Goal: Task Accomplishment & Management: Complete application form

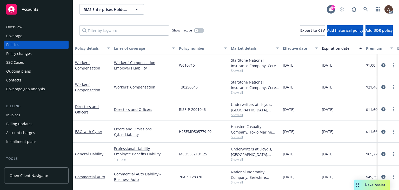
drag, startPoint x: 19, startPoint y: 57, endPoint x: 73, endPoint y: 66, distance: 54.0
click at [19, 57] on div "Policy changes" at bounding box center [18, 53] width 25 height 8
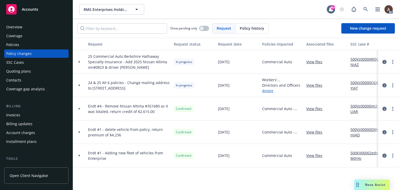
click at [78, 84] on icon at bounding box center [79, 85] width 2 height 2
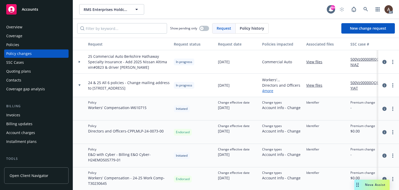
click at [80, 83] on div at bounding box center [79, 84] width 13 height 23
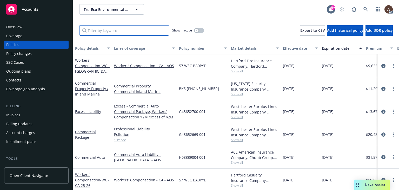
click at [115, 31] on input "Filter by keyword..." at bounding box center [124, 30] width 90 height 10
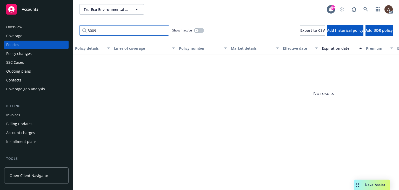
type input "3009"
click at [196, 30] on icon "button" at bounding box center [197, 30] width 2 height 2
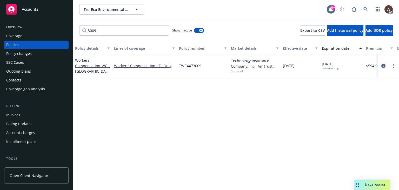
click at [384, 65] on icon "circleInformation" at bounding box center [383, 66] width 4 height 4
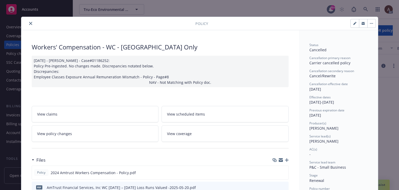
scroll to position [52, 0]
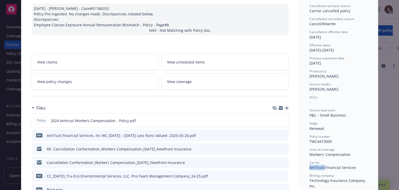
drag, startPoint x: 308, startPoint y: 167, endPoint x: 322, endPoint y: 168, distance: 14.0
click at [322, 168] on span "AmTrust Financial Services" at bounding box center [332, 167] width 47 height 5
copy span "AmTrust"
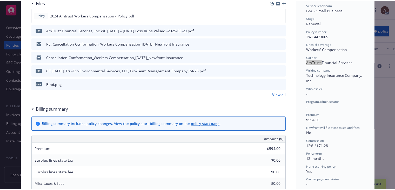
scroll to position [104, 0]
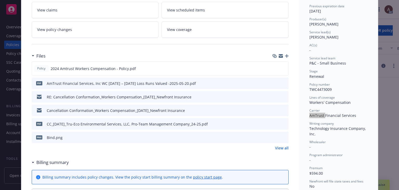
click at [84, 31] on link "View policy changes" at bounding box center [95, 29] width 127 height 16
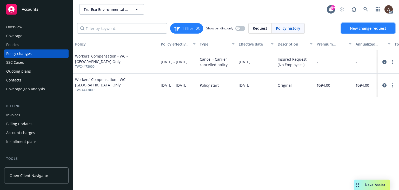
click at [357, 28] on span "New change request" at bounding box center [368, 28] width 36 height 5
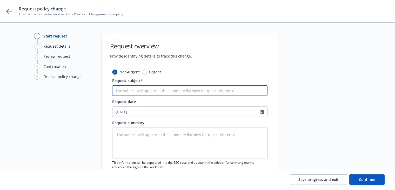
click at [156, 91] on input "Request subject*" at bounding box center [189, 90] width 155 height 10
paste input "24-25 Workers Compensation AmTrust - Audit Statement"
type textarea "x"
type input "24-25 Workers Compensation AmTrust - Audit Statement"
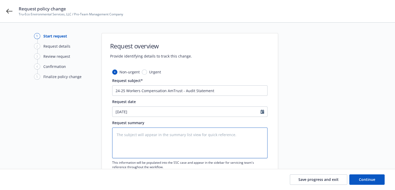
click at [151, 144] on textarea at bounding box center [189, 142] width 155 height 31
paste textarea "2024-2025 Final Audit Results Original Estimated Premium - $ Audited Actual Pre…"
type textarea "2024-2025 Final Audit Results Original Estimated Premium - $ Audited Actual Pre…"
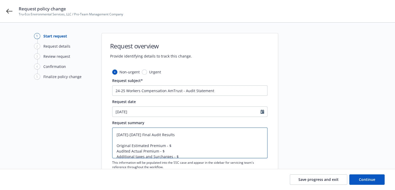
type textarea "x"
type textarea "2024-2025 Final Audit Results Original Estimated Premium - $ Audited Actual Pre…"
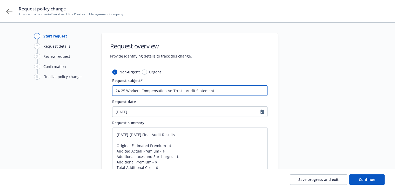
click at [116, 91] on input "24-25 Workers Compensation AmTrust - Audit Statement" at bounding box center [189, 90] width 155 height 10
type textarea "x"
type input "824-25 Workers Compensation AmTrust - Audit Statement"
type textarea "x"
type input "8/24-25 Workers Compensation AmTrust - Audit Statement"
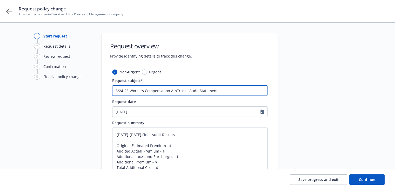
type textarea "x"
type input "8/124-25 Workers Compensation AmTrust - Audit Statement"
type textarea "x"
type input "8/1424-25 Workers Compensation AmTrust - Audit Statement"
type textarea "x"
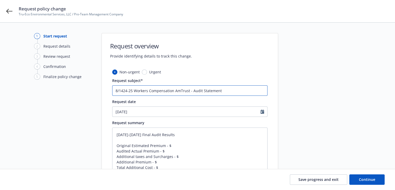
type input "8/14/24-25 Workers Compensation AmTrust - Audit Statement"
type textarea "x"
type input "8/14/24-125 Workers Compensation AmTrust - Audit Statement"
type textarea "x"
type input "8/14/24-1/25 Workers Compensation AmTrust - Audit Statement"
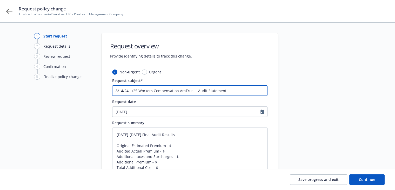
type textarea "x"
type input "8/14/24-1/225 Workers Compensation AmTrust - Audit Statement"
type textarea "x"
type input "8/14/24-1/2725 Workers Compensation AmTrust - Audit Statement"
type textarea "x"
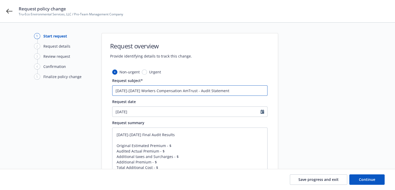
type input "[DATE]-[DATE] Workers Compensation AmTrust - Audit Statement"
click at [181, 152] on textarea "2024-2025 Final Audit Results Original Estimated Premium - $ Audited Actual Pre…" at bounding box center [189, 150] width 155 height 47
drag, startPoint x: 142, startPoint y: 90, endPoint x: 101, endPoint y: 90, distance: 41.3
click at [101, 90] on div "1 Start request 2 Request details 3 Review request 4 Confirmation 5 Finalize po…" at bounding box center [197, 122] width 382 height 178
drag, startPoint x: 134, startPoint y: 135, endPoint x: 110, endPoint y: 134, distance: 24.7
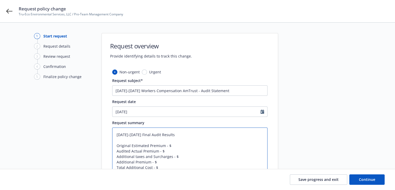
click at [110, 134] on div "Non-urgent Urgent Request subject* 8/14/24-1/27/25 Workers Compensation AmTrust…" at bounding box center [190, 139] width 176 height 141
paste textarea "8/14/24-1/27/"
type textarea "8/14/24-1/27/25 Final Audit Results Original Estimated Premium - $ Audited Actu…"
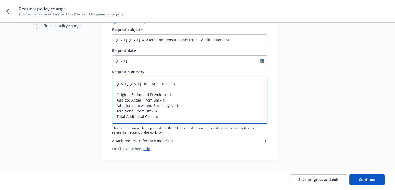
scroll to position [52, 0]
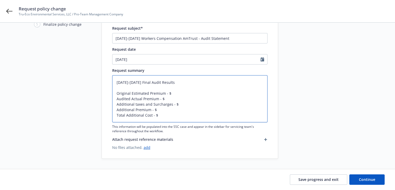
click at [172, 92] on textarea "8/14/24-1/27/25 Final Audit Results Original Estimated Premium - $ Audited Actu…" at bounding box center [189, 98] width 155 height 47
type textarea "x"
type textarea "8/14/24-1/27/25 Final Audit Results Original Estimated Premium - $5 Audited Act…"
type textarea "x"
type textarea "8/14/24-1/27/25 Final Audit Results Original Estimated Premium - $59 Audited Ac…"
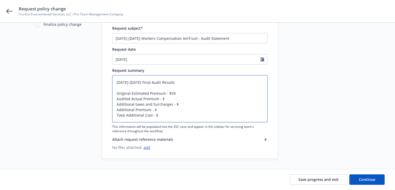
type textarea "x"
type textarea "8/14/24-1/27/25 Final Audit Results Original Estimated Premium - $594 Audited A…"
click at [166, 99] on textarea "8/14/24-1/27/25 Final Audit Results Original Estimated Premium - $594 Audited A…" at bounding box center [189, 98] width 155 height 47
type textarea "x"
type textarea "8/14/24-1/27/25 Final Audit Results Original Estimated Premium - $594 Audited A…"
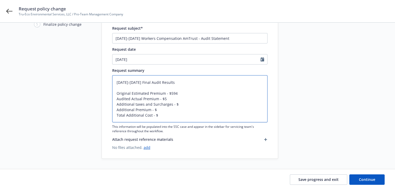
type textarea "x"
type textarea "8/14/24-1/27/25 Final Audit Results Original Estimated Premium - $594 Audited A…"
type textarea "x"
type textarea "8/14/24-1/27/25 Final Audit Results Original Estimated Premium - $594 Audited A…"
click at [176, 104] on textarea "8/14/24-1/27/25 Final Audit Results Original Estimated Premium - $594 Audited A…" at bounding box center [189, 98] width 155 height 47
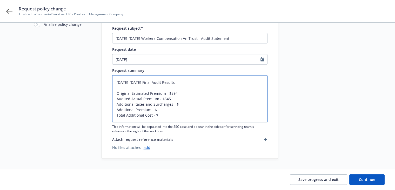
type textarea "x"
type textarea "8/14/24-1/27/25 Final Audit Results Original Estimated Premium - $594 Audited A…"
click at [164, 108] on textarea "8/14/24-1/27/25 Final Audit Results Original Estimated Premium - $594 Audited A…" at bounding box center [189, 98] width 155 height 47
type textarea "x"
type textarea "8/14/24-1/27/25 Final Audit Results Original Estimated Premium - $594 Audited A…"
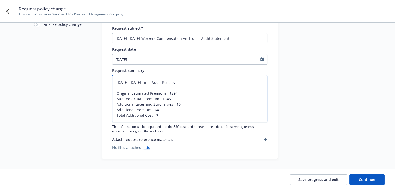
type textarea "x"
type textarea "8/14/24-1/27/25 Final Audit Results Original Estimated Premium - $594 Audited A…"
click at [160, 115] on textarea "8/14/24-1/27/25 Final Audit Results Original Estimated Premium - $594 Audited A…" at bounding box center [189, 98] width 155 height 47
type textarea "x"
type textarea "8/14/24-1/27/25 Final Audit Results Original Estimated Premium - $594 Audited A…"
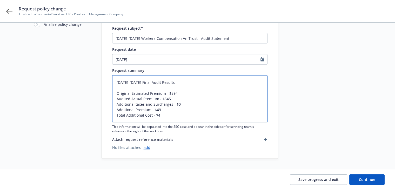
type textarea "x"
type textarea "8/14/24-1/27/25 Final Audit Results Original Estimated Premium - $594 Audited A…"
click at [126, 105] on textarea "8/14/24-1/27/25 Final Audit Results Original Estimated Premium - $594 Audited A…" at bounding box center [189, 98] width 155 height 47
type textarea "x"
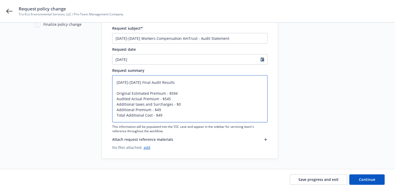
type textarea "8/14/24-1/27/25 Final Audit Results Original Estimated Premium - $594 Audited A…"
type textarea "x"
type textarea "8/14/24-1/27/25 Final Audit Results Original Estimated Premium - $594 Audited A…"
type textarea "x"
type textarea "8/14/24-1/27/25 Final Audit Results Original Estimated Premium - $594 Audited A…"
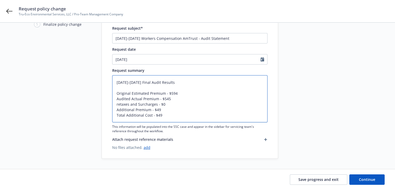
type textarea "x"
type textarea "8/14/24-1/27/25 Final Audit Results Original Estimated Premium - $594 Audited A…"
type textarea "x"
type textarea "8/14/24-1/27/25 Final Audit Results Original Estimated Premium - $594 Audited A…"
type textarea "x"
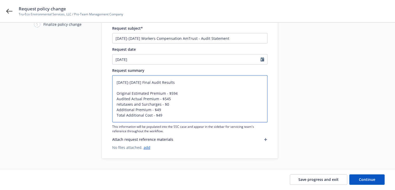
type textarea "8/14/24-1/27/25 Final Audit Results Original Estimated Premium - $594 Audited A…"
type textarea "x"
type textarea "8/14/24-1/27/25 Final Audit Results Original Estimated Premium - $594 Audited A…"
type textarea "x"
type textarea "8/14/24-1/27/25 Final Audit Results Original Estimated Premium - $594 Audited A…"
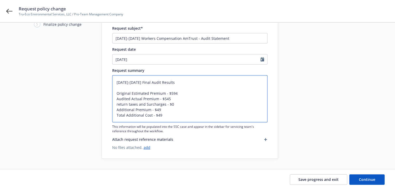
click at [117, 103] on textarea "8/14/24-1/27/25 Final Audit Results Original Estimated Premium - $594 Audited A…" at bounding box center [189, 98] width 155 height 47
type textarea "x"
type textarea "8/14/24-1/27/25 Final Audit Results Original Estimated Premium - $594 Audited A…"
type textarea "x"
type textarea "8/14/24-1/27/25 Final Audit Results Original Estimated Premium - $594 Audited A…"
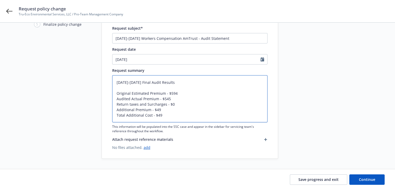
click at [131, 113] on textarea "8/14/24-1/27/25 Final Audit Results Original Estimated Premium - $594 Audited A…" at bounding box center [189, 98] width 155 height 47
click at [123, 103] on textarea "8/14/24-1/27/25 Final Audit Results Original Estimated Premium - $594 Audited A…" at bounding box center [189, 98] width 155 height 47
click at [119, 109] on textarea "8/14/24-1/27/25 Final Audit Results Original Estimated Premium - $594 Audited A…" at bounding box center [189, 98] width 155 height 47
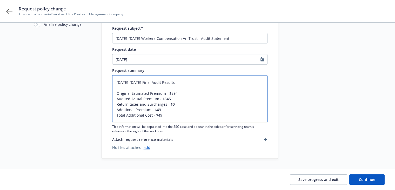
paste textarea "Return"
type textarea "x"
type textarea "8/14/24-1/27/25 Final Audit Results Original Estimated Premium - $594 Audited A…"
drag, startPoint x: 116, startPoint y: 109, endPoint x: 144, endPoint y: 109, distance: 28.0
click at [144, 109] on textarea "8/14/24-1/27/25 Final Audit Results Original Estimated Premium - $594 Audited A…" at bounding box center [189, 98] width 155 height 47
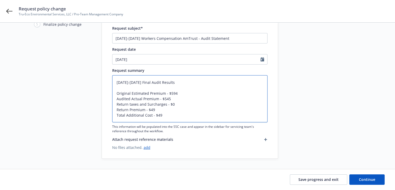
click at [140, 119] on textarea "8/14/24-1/27/25 Final Audit Results Original Estimated Premium - $594 Audited A…" at bounding box center [189, 98] width 155 height 47
drag, startPoint x: 126, startPoint y: 115, endPoint x: 151, endPoint y: 116, distance: 25.2
click at [151, 116] on textarea "8/14/24-1/27/25 Final Audit Results Original Estimated Premium - $594 Audited A…" at bounding box center [189, 98] width 155 height 47
paste textarea "Return Premium"
type textarea "x"
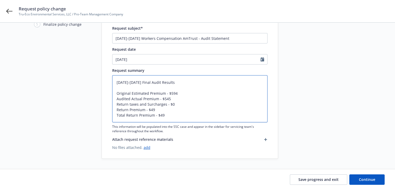
click at [198, 109] on textarea "[DATE]-[DATE] Final Audit Results Original Estimated Premium - $594 Audited Act…" at bounding box center [189, 98] width 155 height 47
type textarea "[DATE]-[DATE] Final Audit Results Original Estimated Premium - $594 Audited Act…"
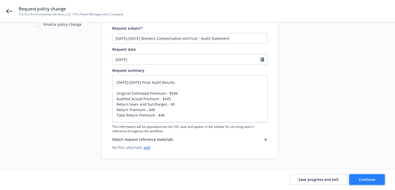
click at [357, 181] on button "Continue" at bounding box center [366, 179] width 35 height 10
type textarea "x"
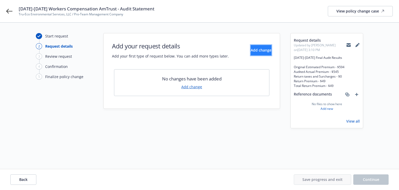
click at [251, 52] on span "Add change" at bounding box center [261, 50] width 21 height 5
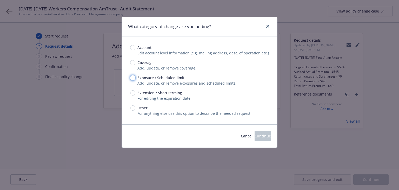
click at [134, 78] on input "Exposure / Scheduled limit" at bounding box center [132, 77] width 5 height 5
radio input "true"
click at [254, 137] on span "Continue" at bounding box center [262, 135] width 16 height 5
type textarea "x"
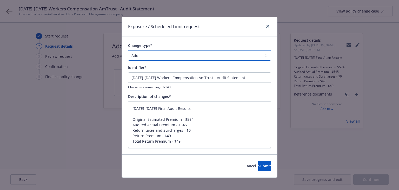
click at [163, 56] on select "Add Audit Change Remove" at bounding box center [199, 55] width 143 height 10
select select "AUDIT"
click at [128, 50] on select "Add Audit Change Remove" at bounding box center [199, 55] width 143 height 10
click at [179, 115] on textarea "[DATE]-[DATE] Final Audit Results Original Estimated Premium - $594 Audited Act…" at bounding box center [199, 124] width 143 height 47
drag, startPoint x: 190, startPoint y: 108, endPoint x: 122, endPoint y: 108, distance: 68.0
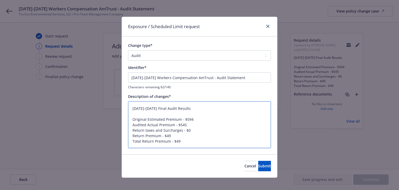
click at [122, 108] on div "Change type* Add Audit Change Remove Identifier* 8/14/24-1/27/25 Workers Compen…" at bounding box center [199, 95] width 155 height 118
type textarea "x"
type textarea "Original Estimated Premium - $594 Audited Actual Premium - $545 Return taxes an…"
type textarea "x"
type textarea "Original Estimated Premium - $594 Audited Actual Premium - $545 Return taxes an…"
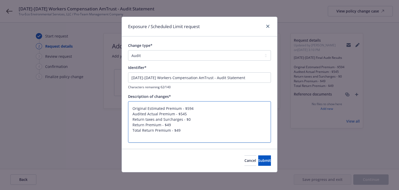
type textarea "x"
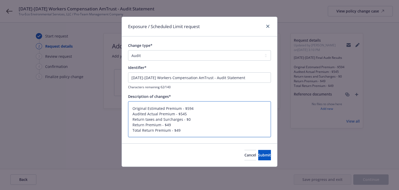
type textarea "Original Estimated Premium - $594 Audited Actual Premium - $545 Return taxes an…"
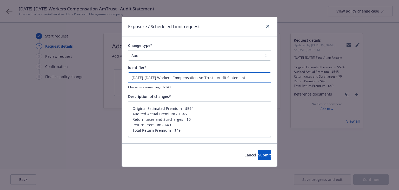
drag, startPoint x: 256, startPoint y: 77, endPoint x: 120, endPoint y: 72, distance: 135.9
click at [120, 72] on div "Exposure / Scheduled Limit request Change type* Add Audit Change Remove Identif…" at bounding box center [199, 95] width 399 height 190
paste input "Final Audit Results"
type input "[DATE]-[DATE] Final Audit Results"
type textarea "x"
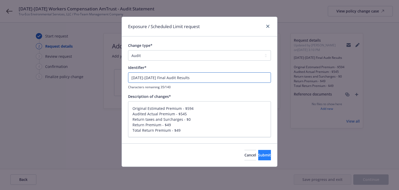
type input "[DATE]-[DATE] Final Audit Results"
click at [258, 154] on span "Submit" at bounding box center [264, 154] width 13 height 5
type textarea "x"
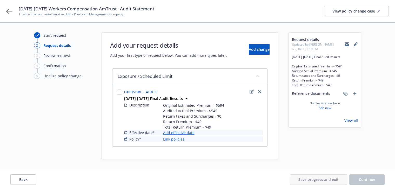
scroll to position [1, 0]
click at [178, 132] on link "Add effective date" at bounding box center [178, 131] width 31 height 5
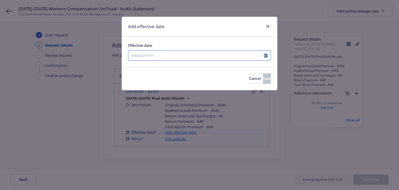
click at [165, 55] on input "Effective date" at bounding box center [196, 55] width 136 height 10
select select "9"
type input "[DATE]"
click at [216, 19] on div "Add effective date" at bounding box center [199, 26] width 155 height 19
click at [263, 79] on span "Save" at bounding box center [267, 78] width 8 height 5
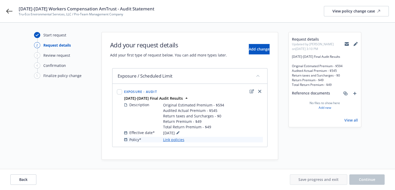
click at [181, 139] on link "Link policies" at bounding box center [173, 139] width 21 height 5
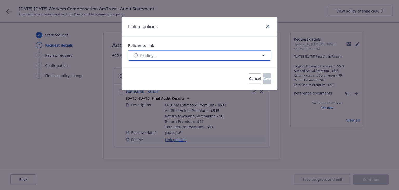
click at [244, 57] on button "Loading..." at bounding box center [199, 55] width 143 height 10
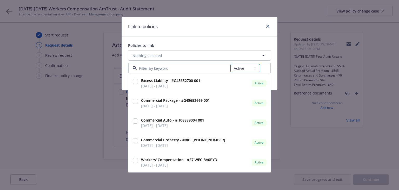
click at [246, 68] on select "All Active Upcoming Expired Cancelled" at bounding box center [245, 68] width 30 height 8
select select "EXPIRED"
click at [230, 64] on select "All Active Upcoming Expired Cancelled" at bounding box center [245, 68] width 30 height 8
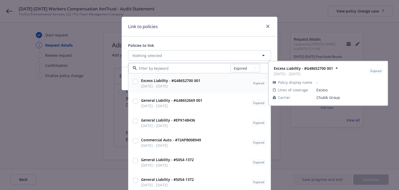
click at [178, 69] on input at bounding box center [183, 67] width 93 height 5
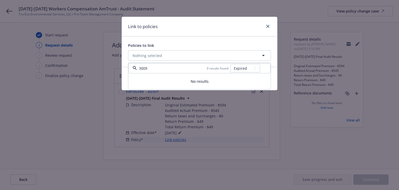
type input "3009"
click at [245, 69] on select "All Active Upcoming Expired Cancelled" at bounding box center [245, 68] width 30 height 8
select select "CANCELLED"
click at [231, 64] on select "All Active Upcoming Expired Cancelled" at bounding box center [245, 68] width 30 height 8
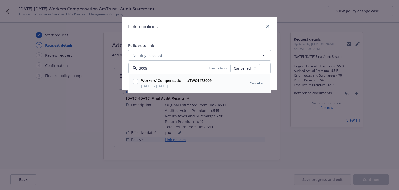
click at [211, 86] on div "Workers' Compensation - #TWC4473009 08/14/2024 - 08/14/2025" at bounding box center [176, 83] width 74 height 13
checkbox input "true"
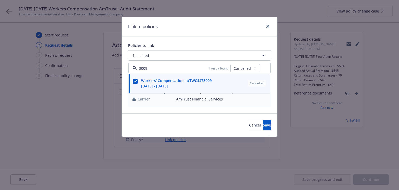
click at [225, 21] on div "Link to policies" at bounding box center [199, 26] width 155 height 19
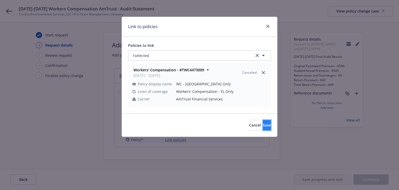
click at [263, 120] on button "Save" at bounding box center [267, 125] width 8 height 10
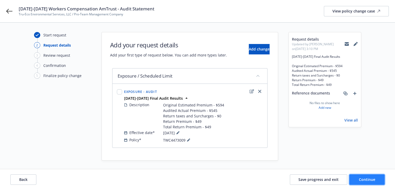
click at [361, 182] on button "Continue" at bounding box center [366, 179] width 35 height 10
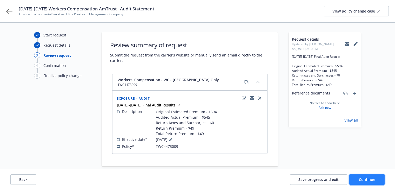
click at [364, 176] on button "Continue" at bounding box center [366, 179] width 35 height 10
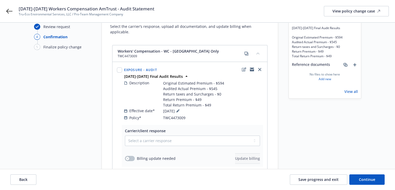
scroll to position [53, 0]
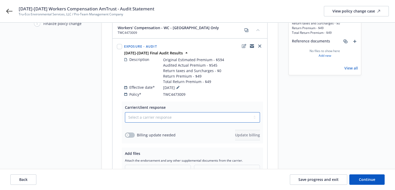
click at [153, 112] on select "Select a carrier response Accepted Accepted with revision No endorsement needed…" at bounding box center [192, 117] width 135 height 10
select select "ACCEPTED"
click at [125, 112] on select "Select a carrier response Accepted Accepted with revision No endorsement needed…" at bounding box center [192, 117] width 135 height 10
click at [80, 107] on div "Start request Request details Review request 4 Confirmation 5 Finalize policy c…" at bounding box center [62, 97] width 57 height 234
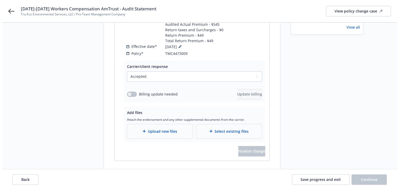
scroll to position [103, 0]
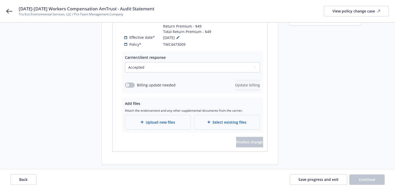
click at [20, 9] on span "[DATE]-[DATE] Workers Compensation AmTrust - Audit Statement" at bounding box center [87, 9] width 136 height 6
drag, startPoint x: 19, startPoint y: 8, endPoint x: 164, endPoint y: 9, distance: 144.9
click at [164, 9] on div "8/14/24-1/27/25 Workers Compensation AmTrust - Audit Statement Tru-Eco Environm…" at bounding box center [204, 11] width 370 height 11
copy span "[DATE]-[DATE] Workers Compensation AmTrust - Audit Statement"
click at [158, 119] on span "Upload new files" at bounding box center [160, 121] width 29 height 5
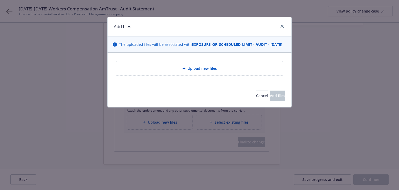
click at [185, 70] on icon at bounding box center [183, 68] width 3 height 3
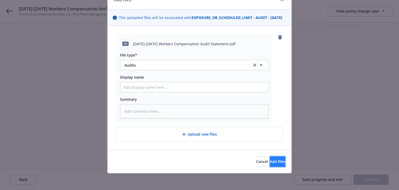
click at [270, 162] on span "Add files" at bounding box center [277, 161] width 15 height 5
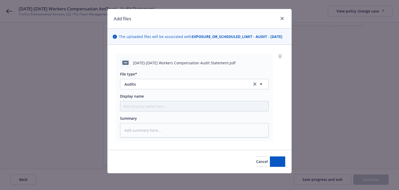
scroll to position [13, 0]
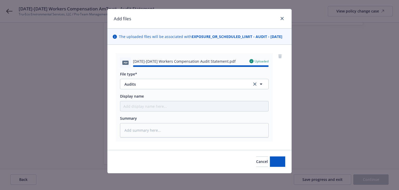
type textarea "x"
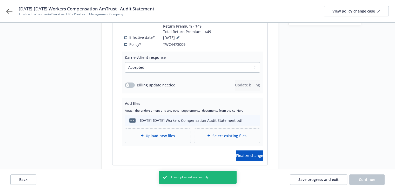
click at [223, 117] on div "[DATE]-[DATE] Workers Compensation Audit Statement.pdf" at bounding box center [191, 119] width 103 height 5
click at [243, 153] on span "Finalize change" at bounding box center [249, 155] width 27 height 5
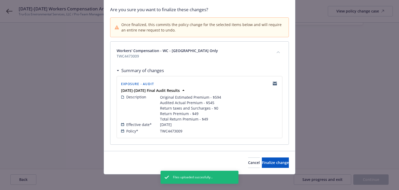
scroll to position [37, 0]
click at [264, 159] on span "Finalize change" at bounding box center [275, 161] width 27 height 5
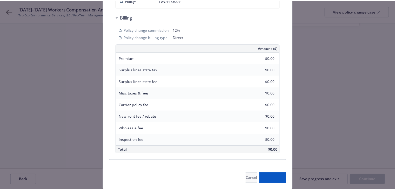
scroll to position [0, 0]
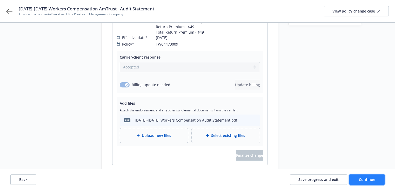
click at [365, 179] on span "Continue" at bounding box center [367, 179] width 16 height 5
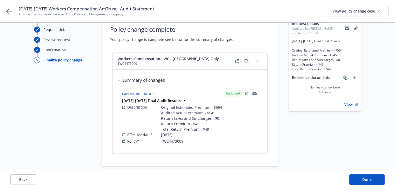
scroll to position [24, 0]
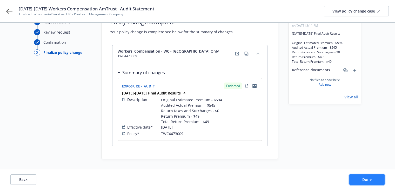
click at [382, 184] on button "Done" at bounding box center [366, 179] width 35 height 10
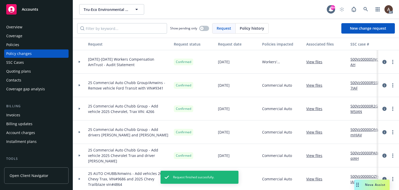
click at [79, 62] on icon at bounding box center [79, 62] width 2 height 2
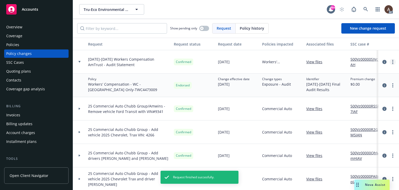
click at [389, 63] on link "more" at bounding box center [392, 62] width 6 height 6
click at [382, 61] on icon "circleInformation" at bounding box center [384, 62] width 4 height 4
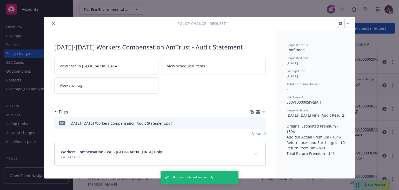
click at [257, 132] on link "View all" at bounding box center [259, 133] width 14 height 5
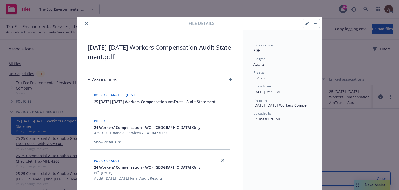
click at [304, 25] on button "button" at bounding box center [307, 23] width 8 height 8
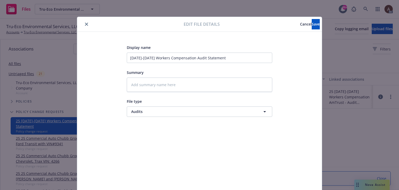
type textarea "x"
click at [142, 110] on span "Audits" at bounding box center [189, 111] width 117 height 5
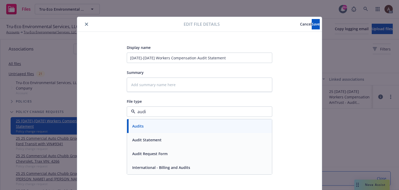
type input "audit"
click at [146, 140] on span "Audit Statement" at bounding box center [146, 139] width 29 height 5
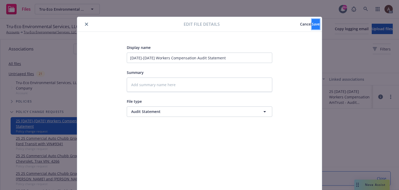
click at [312, 23] on span "Save" at bounding box center [316, 24] width 8 height 5
type textarea "x"
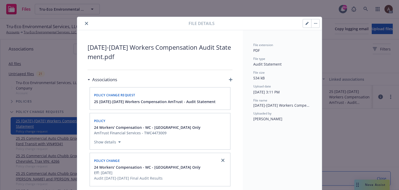
click at [85, 25] on icon "close" at bounding box center [86, 23] width 3 height 3
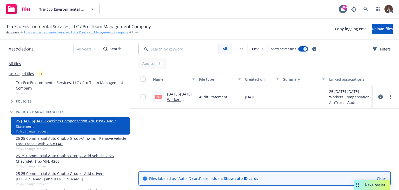
drag, startPoint x: 33, startPoint y: 33, endPoint x: 44, endPoint y: 33, distance: 10.4
click at [33, 33] on link "Tru-Eco Environmental Services, LLC / Pro-Team Management Company" at bounding box center [76, 32] width 104 height 5
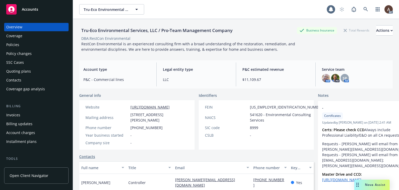
click at [30, 54] on div "Policy changes" at bounding box center [18, 53] width 25 height 8
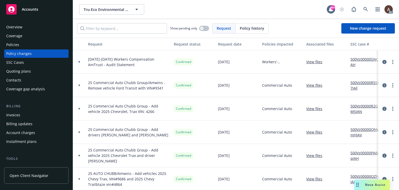
click at [80, 63] on div at bounding box center [79, 61] width 13 height 23
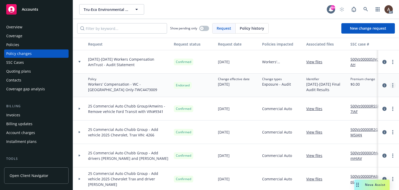
click at [389, 85] on link "more" at bounding box center [392, 85] width 6 height 6
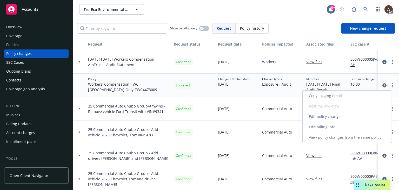
click at [318, 125] on link "Edit billing info" at bounding box center [347, 127] width 89 height 10
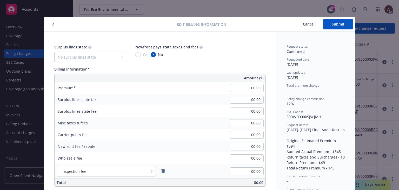
scroll to position [16, 0]
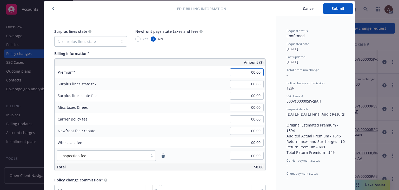
click at [241, 73] on input "00.00" at bounding box center [247, 72] width 34 height 8
type input "-49.00"
type input "-5.88"
click at [269, 27] on div "Surplus lines state No surplus lines state [US_STATE] [US_STATE] [US_STATE] [US…" at bounding box center [160, 111] width 232 height 191
click at [335, 9] on span "Submit" at bounding box center [338, 8] width 13 height 5
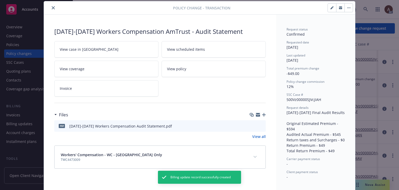
click at [52, 9] on icon "close" at bounding box center [53, 7] width 3 height 3
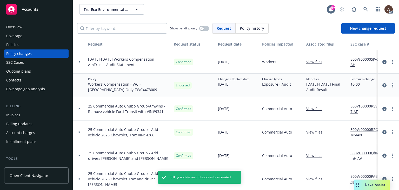
click at [24, 45] on div "Policies" at bounding box center [36, 45] width 60 height 8
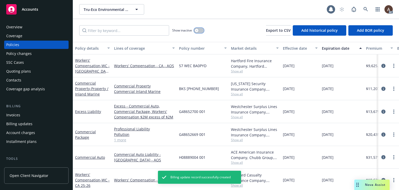
click at [196, 31] on icon "button" at bounding box center [197, 30] width 2 height 2
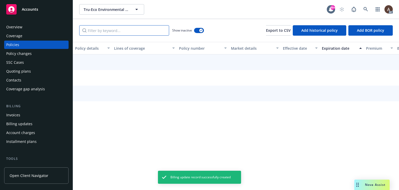
click at [132, 32] on input "Filter by keyword..." at bounding box center [124, 30] width 90 height 10
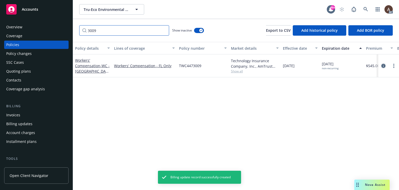
type input "3009"
click at [383, 66] on icon "circleInformation" at bounding box center [383, 66] width 4 height 4
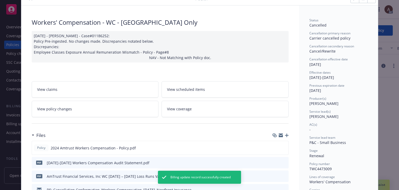
scroll to position [16, 0]
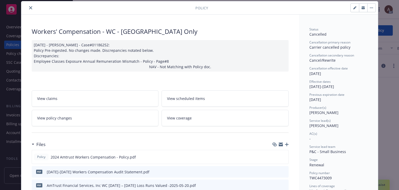
click at [206, 69] on div "[DATE] - [PERSON_NAME] - Case#01186252: Policy Pre-ingested. No changes made. D…" at bounding box center [160, 55] width 257 height 31
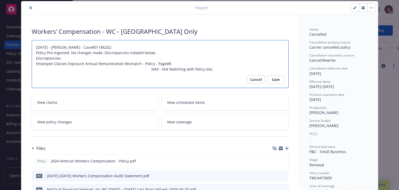
click at [205, 68] on textarea "[DATE] - [PERSON_NAME] - Case#01186252: Policy Pre-ingested. No changes made. D…" at bounding box center [160, 64] width 257 height 48
type textarea "x"
type textarea "[DATE] - [PERSON_NAME] - Case#01186252: Policy Pre-ingested. No changes made. D…"
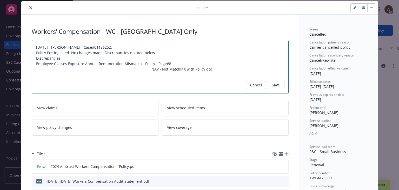
type textarea "x"
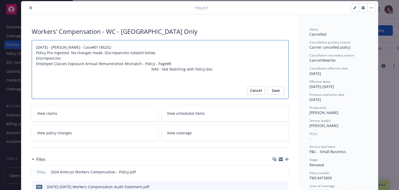
paste textarea "Audit Complete: Summary:"
type textarea "[DATE] - [PERSON_NAME] - Case#01186252: Policy Pre-ingested. No changes made. D…"
type textarea "x"
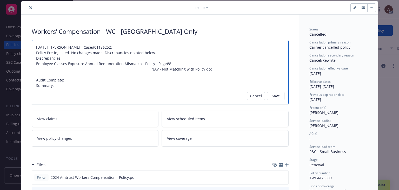
type textarea "[DATE] - [PERSON_NAME] - Case#01186252: Policy Pre-ingested. No changes made. D…"
click at [59, 88] on textarea "[DATE] - [PERSON_NAME] - Case#01186252: Policy Pre-ingested. No changes made. D…" at bounding box center [160, 72] width 257 height 64
type textarea "x"
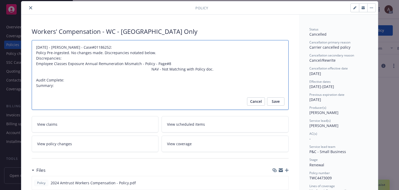
paste textarea "Original Estimated Premium - $594 Audited Actual Premium - $545 Return taxes an…"
type textarea "[DATE] - [PERSON_NAME] - Case#01186252: Policy Pre-ingested. No changes made. D…"
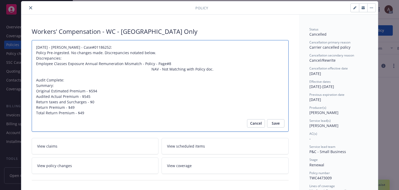
click at [65, 78] on textarea "[DATE] - [PERSON_NAME] - Case#01186252: Policy Pre-ingested. No changes made. D…" at bounding box center [160, 86] width 257 height 92
type textarea "x"
type textarea "[DATE] - [PERSON_NAME] - Case#01186252: Policy Pre-ingested. No changes made. D…"
type textarea "x"
type textarea "[DATE] - [PERSON_NAME] - Case#01186252: Policy Pre-ingested. No changes made. D…"
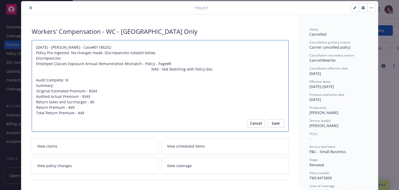
type textarea "x"
type textarea "[DATE] - [PERSON_NAME] - Case#01186252: Policy Pre-ingested. No changes made. D…"
type textarea "x"
type textarea "[DATE] - [PERSON_NAME] - Case#01186252: Policy Pre-ingested. No changes made. D…"
type textarea "x"
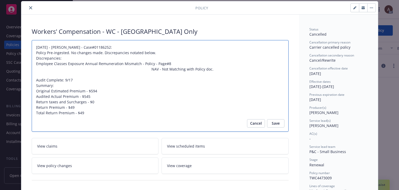
type textarea "[DATE] - [PERSON_NAME] - Case#01186252: Policy Pre-ingested. No changes made. D…"
type textarea "x"
type textarea "[DATE] - [PERSON_NAME] - Case#01186252: Policy Pre-ingested. No changes made. D…"
type textarea "x"
type textarea "[DATE] - [PERSON_NAME] - Case#01186252: Policy Pre-ingested. No changes made. D…"
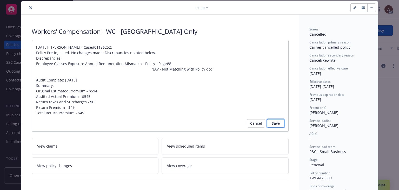
click at [272, 123] on span "Save" at bounding box center [276, 123] width 8 height 8
type textarea "x"
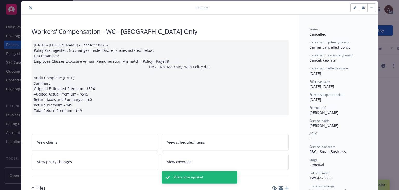
scroll to position [0, 0]
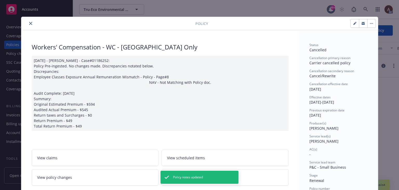
click at [29, 23] on icon "close" at bounding box center [30, 23] width 3 height 3
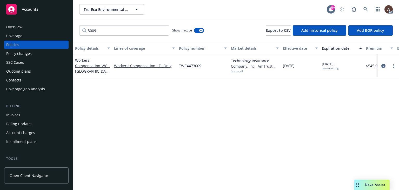
scroll to position [0, 175]
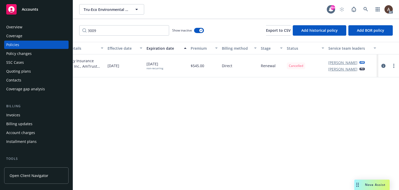
click at [41, 55] on div "Policy changes" at bounding box center [36, 53] width 60 height 8
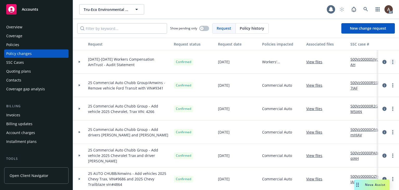
click at [390, 62] on link "more" at bounding box center [392, 62] width 6 height 6
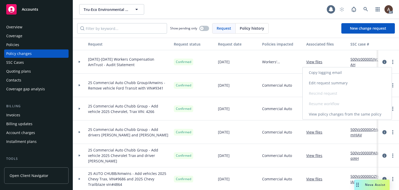
click at [335, 73] on link "Copy logging email" at bounding box center [347, 72] width 89 height 10
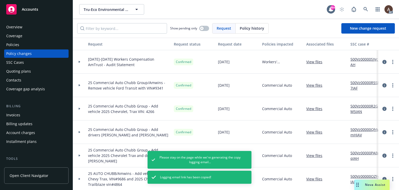
click at [21, 28] on div "Overview" at bounding box center [14, 27] width 16 height 8
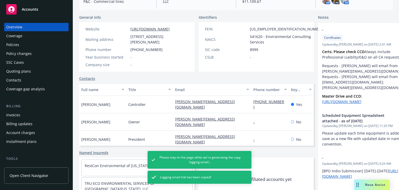
scroll to position [106, 0]
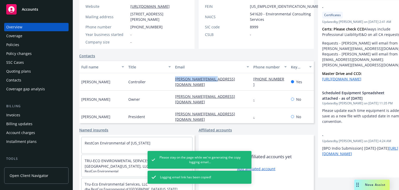
drag, startPoint x: 166, startPoint y: 79, endPoint x: 216, endPoint y: 82, distance: 49.9
click at [216, 82] on div "[PERSON_NAME][EMAIL_ADDRESS][DOMAIN_NAME]" at bounding box center [212, 81] width 78 height 17
copy link "[PERSON_NAME][EMAIL_ADDRESS][DOMAIN_NAME]"
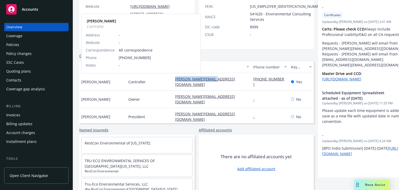
click at [85, 80] on span "[PERSON_NAME]" at bounding box center [95, 81] width 29 height 5
copy span "[PERSON_NAME]"
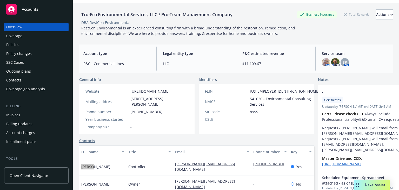
scroll to position [0, 0]
